Goal: Information Seeking & Learning: Learn about a topic

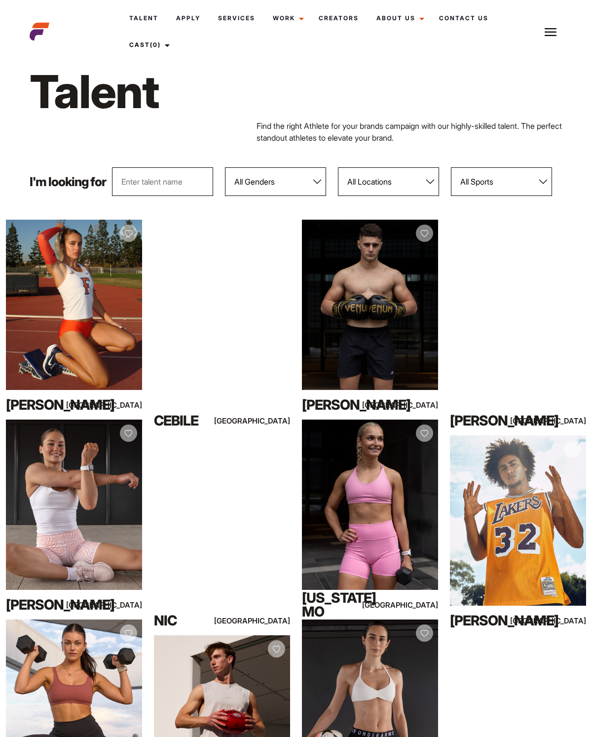
click at [250, 187] on select "All Genders Female Male" at bounding box center [275, 181] width 101 height 29
select select "103"
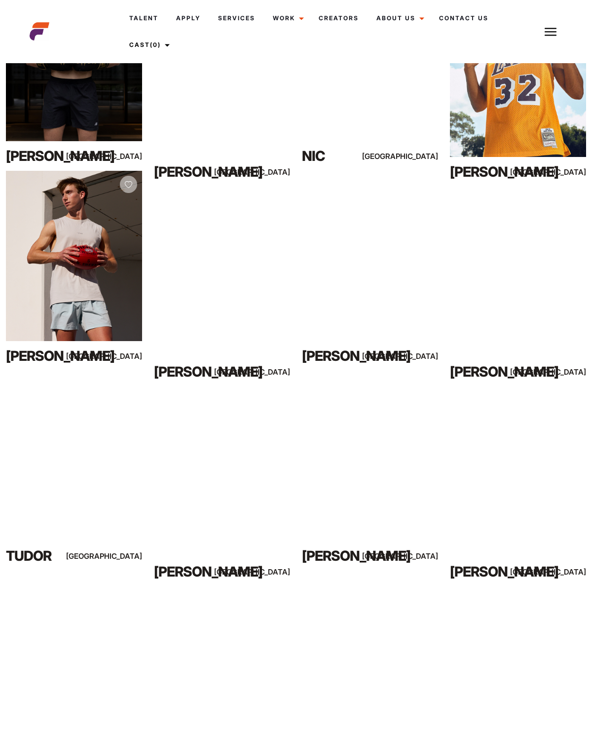
scroll to position [239, 0]
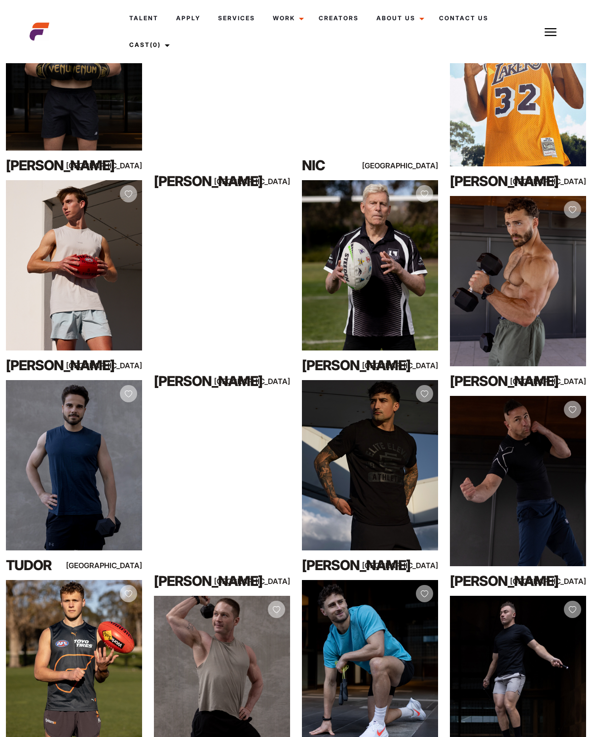
click at [537, 303] on div "View Profile" at bounding box center [518, 281] width 136 height 170
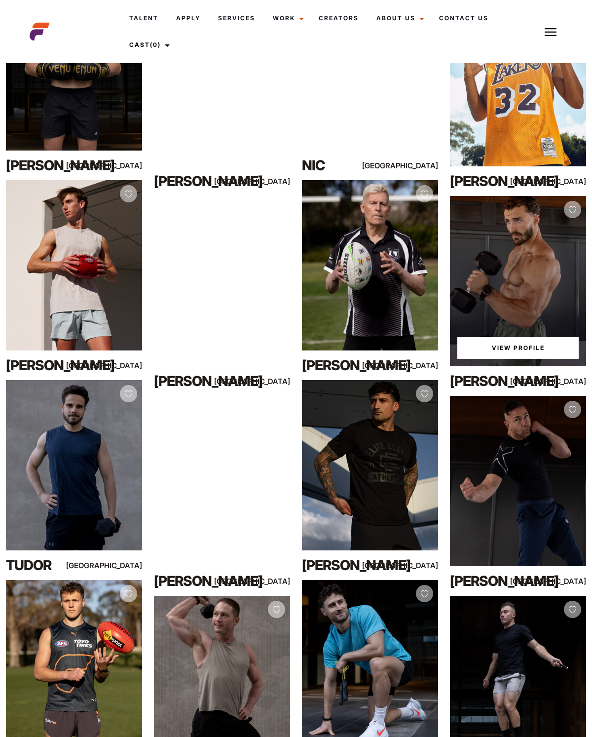
click at [539, 349] on link "View Profile" at bounding box center [517, 348] width 121 height 22
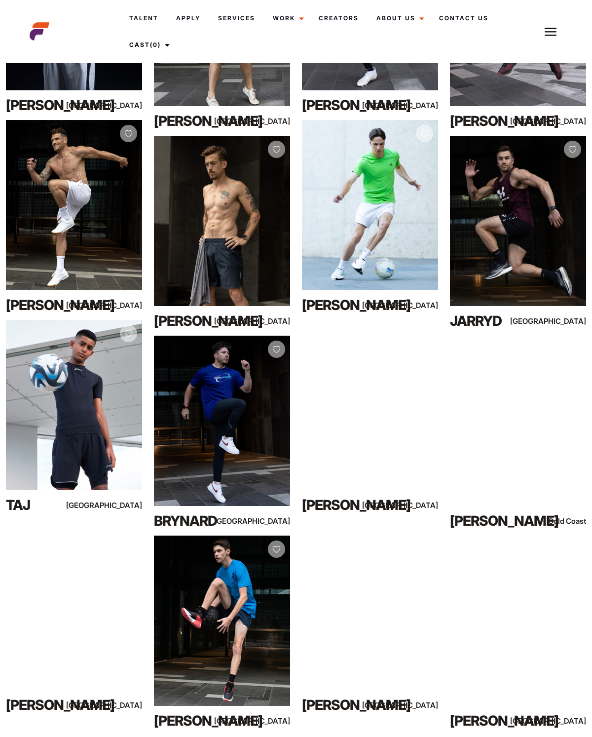
scroll to position [4297, 0]
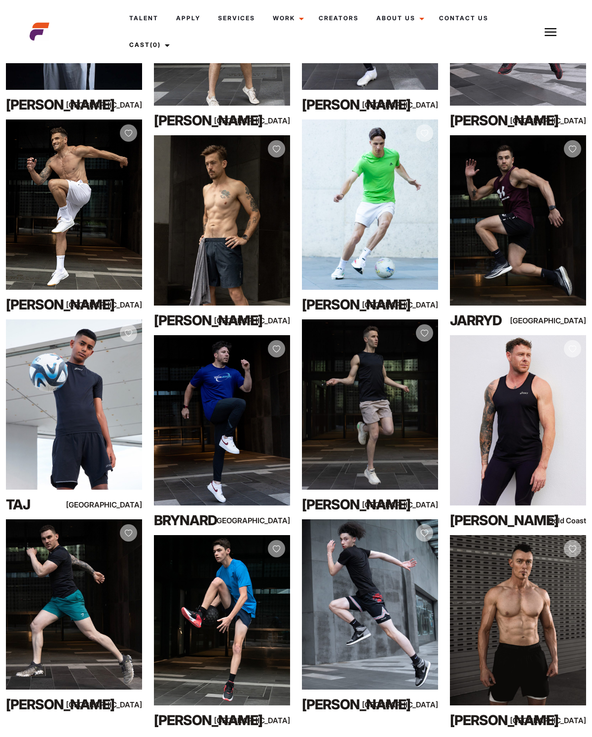
click at [55, 187] on div "View Profile" at bounding box center [74, 204] width 136 height 170
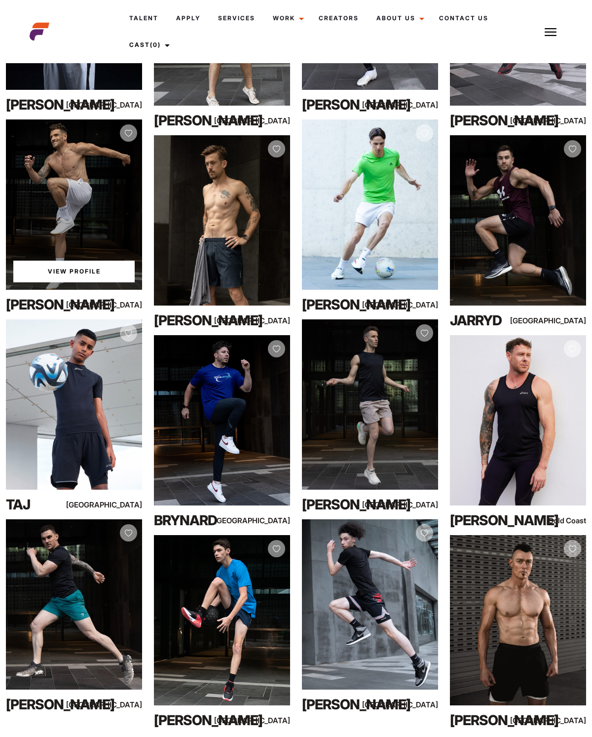
click at [42, 170] on div "View Profile" at bounding box center [74, 204] width 136 height 170
click at [52, 272] on link "View Profile" at bounding box center [73, 272] width 121 height 22
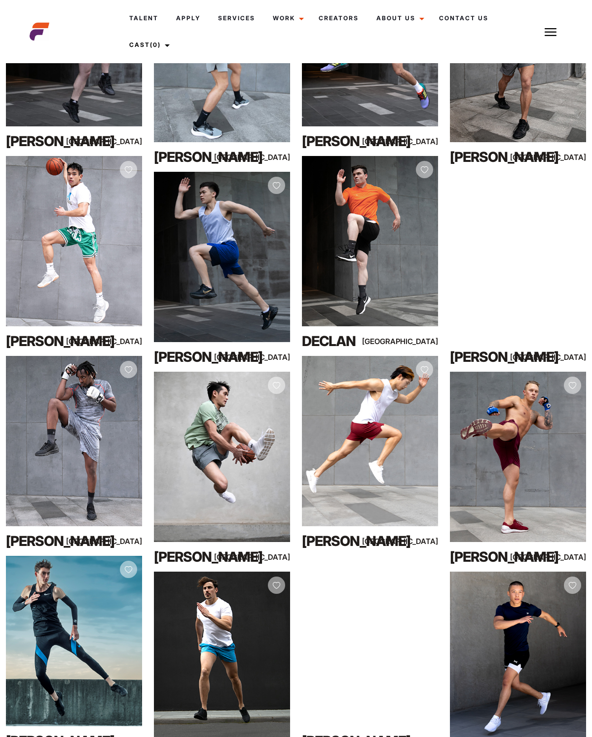
scroll to position [5459, 0]
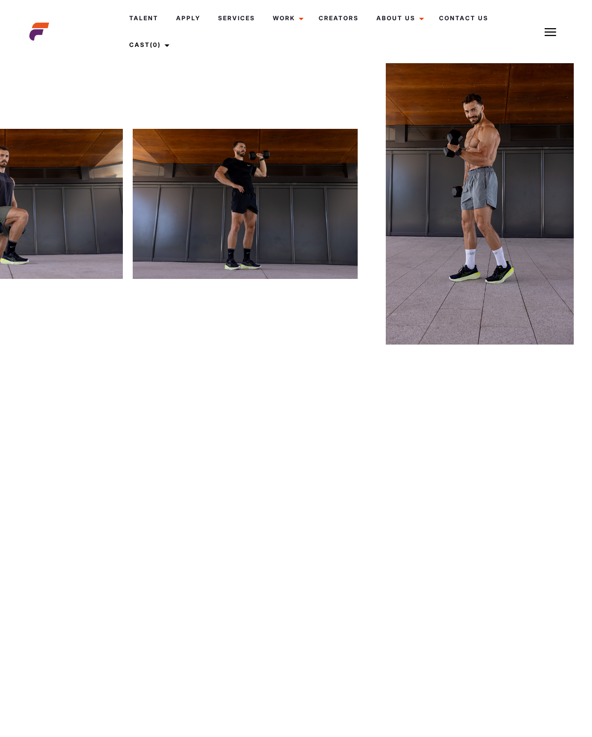
scroll to position [0, 2301]
